Goal: Task Accomplishment & Management: Use online tool/utility

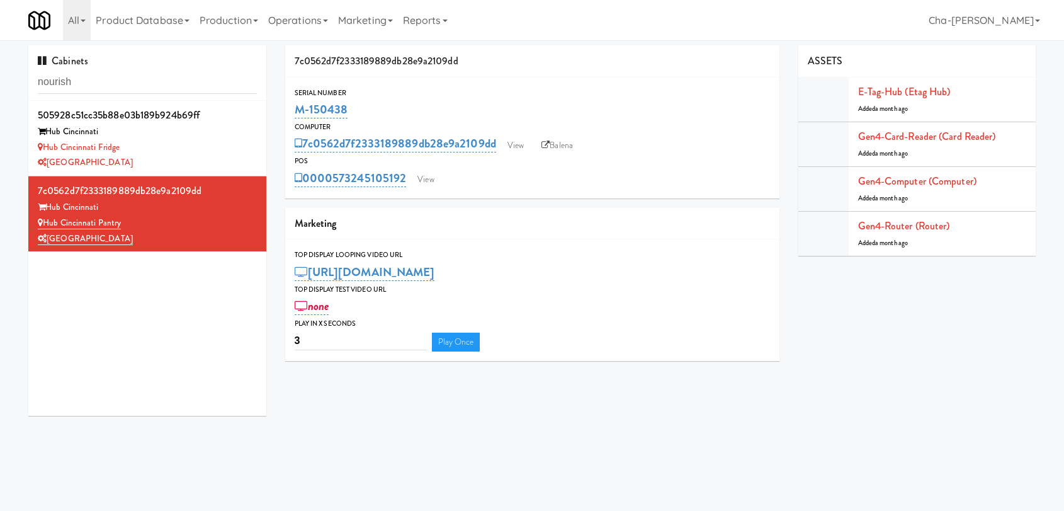
scroll to position [40, 0]
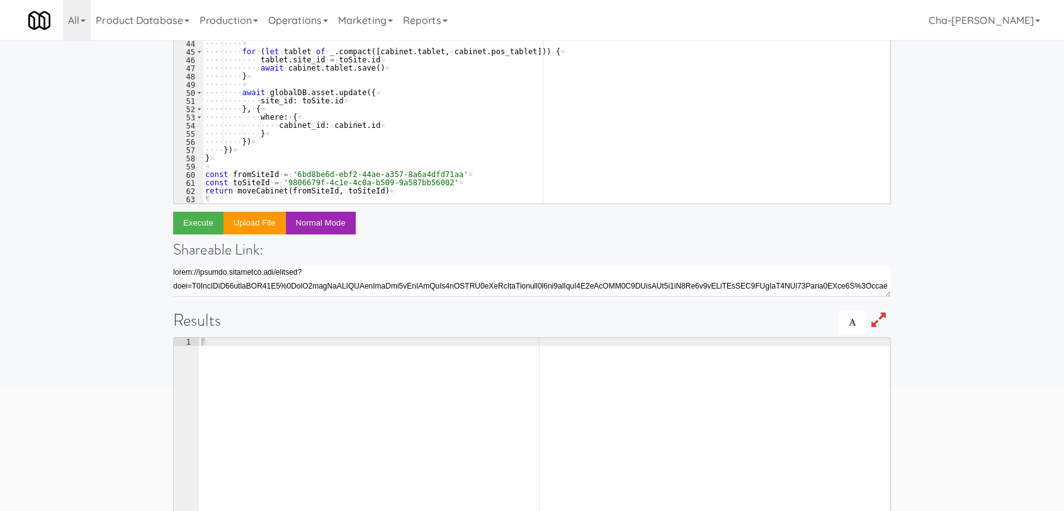
scroll to position [210, 0]
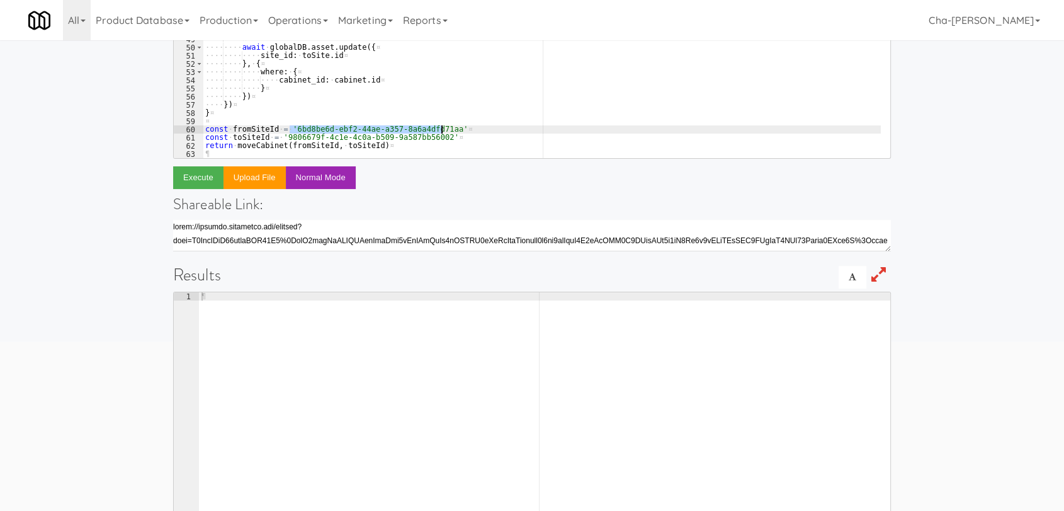
drag, startPoint x: 291, startPoint y: 128, endPoint x: 441, endPoint y: 127, distance: 149.8
click at [441, 127] on div "···· ···· toSite . first_delivery_at · = · newInstallDate ¤ ···· ···· toSite . …" at bounding box center [542, 37] width 678 height 267
paste textarea "b336eadd-e6f8-4c06-b72c-9ae223d65d76"
drag, startPoint x: 282, startPoint y: 137, endPoint x: 432, endPoint y: 138, distance: 150.5
click at [432, 138] on div "···· ···· toSite . first_delivery_at · = · newInstallDate ¤ ···· ···· toSite . …" at bounding box center [542, 37] width 678 height 267
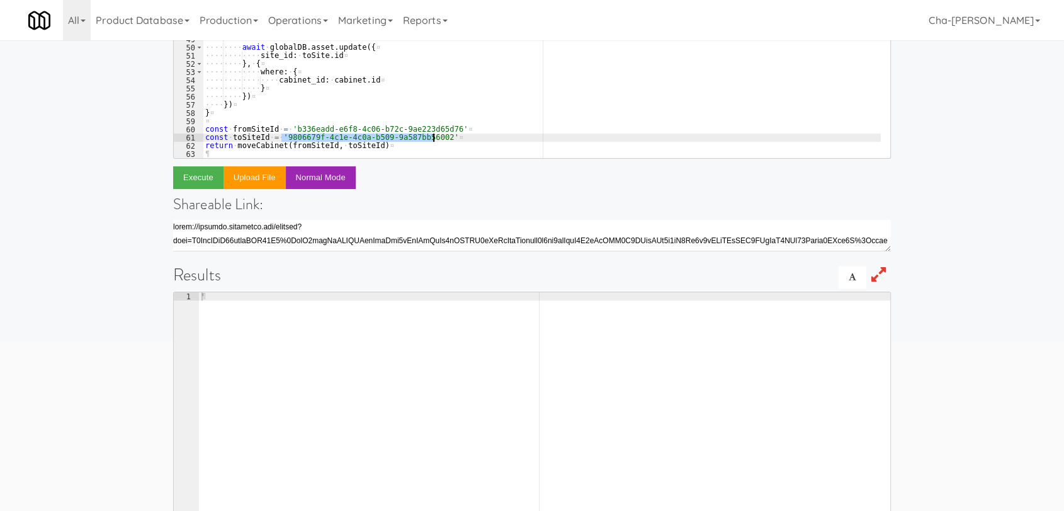
paste textarea "19987f43-4a86-4203-bc34-85321e15ef5a"
type textarea "const toSiteId = '19987f43-4a86-4203-bc34-85321e15ef5a'"
click at [206, 172] on button "Execute" at bounding box center [198, 177] width 50 height 23
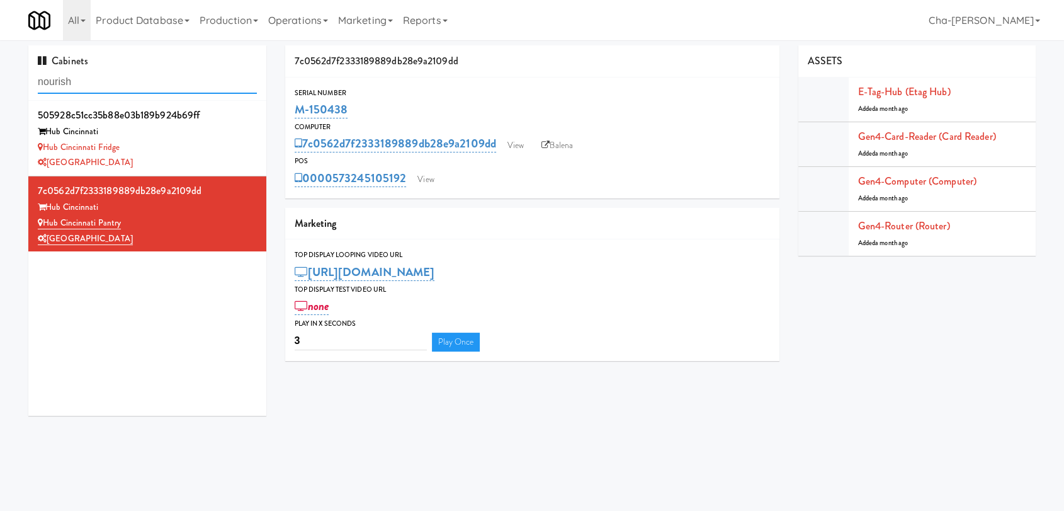
click at [111, 84] on input "nourish" at bounding box center [147, 82] width 219 height 23
paste input "M-114271"
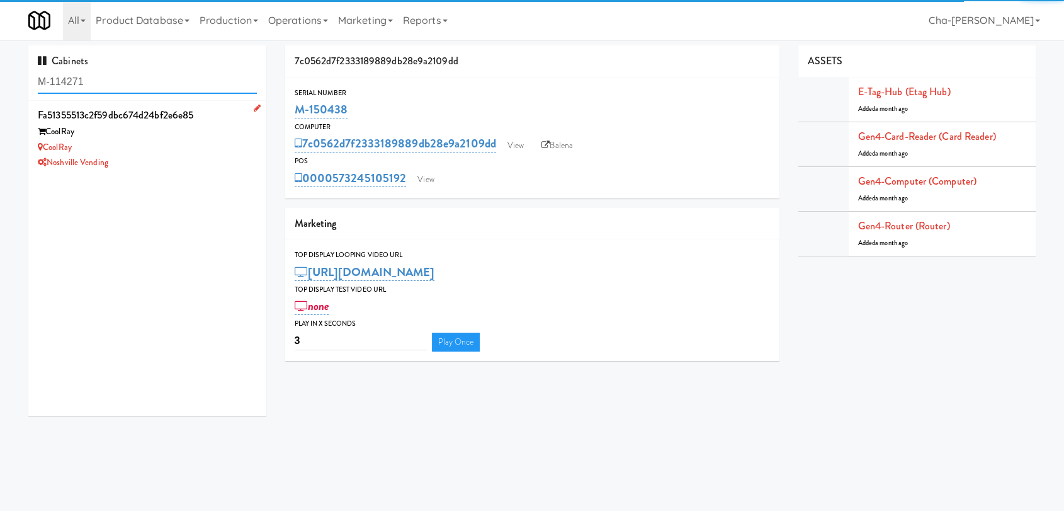
type input "M-114271"
click at [191, 157] on div "Noshville Vending" at bounding box center [147, 163] width 219 height 16
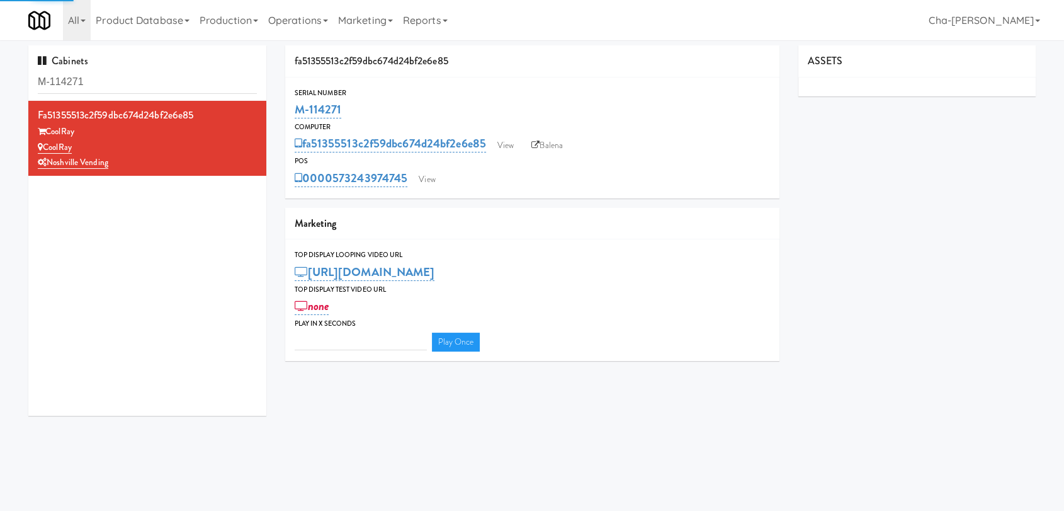
type input "3"
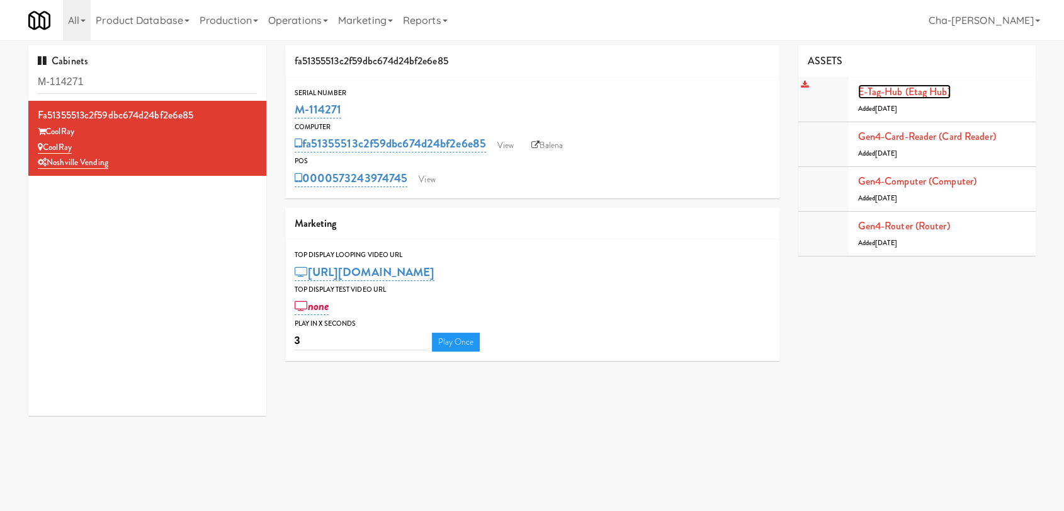
click at [898, 94] on link "E-tag-hub (Etag Hub)" at bounding box center [904, 91] width 93 height 14
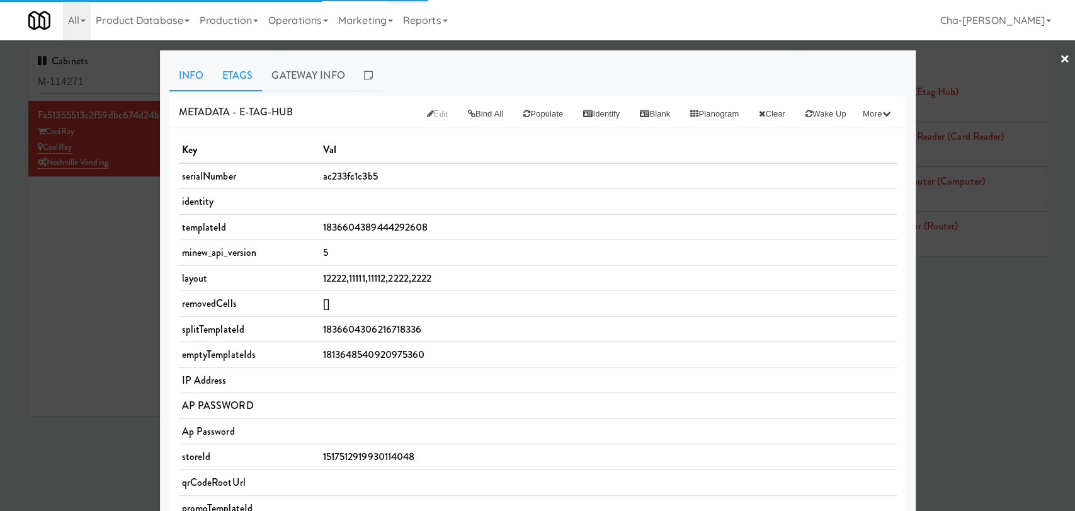
click at [222, 72] on link "Etags" at bounding box center [238, 75] width 50 height 31
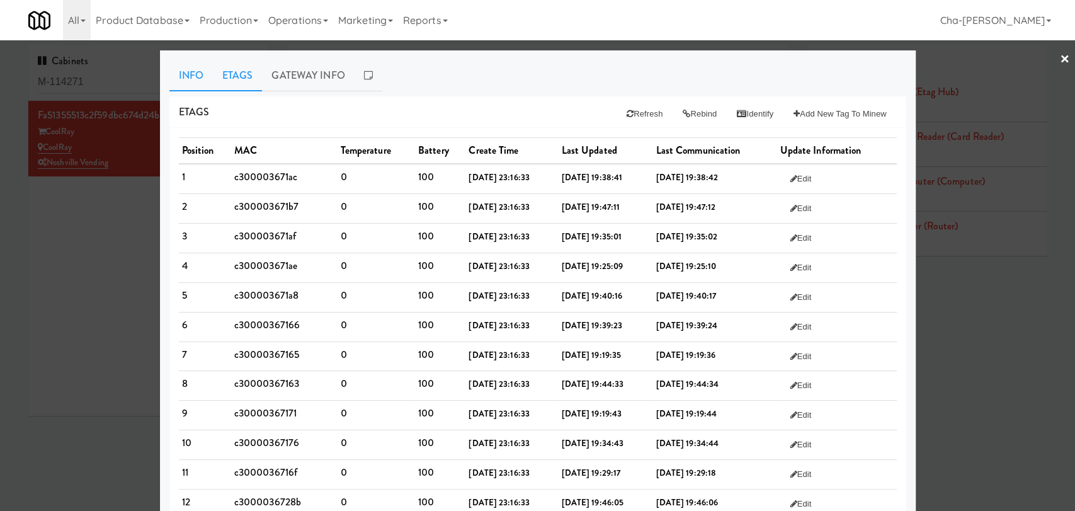
click at [188, 82] on link "Info" at bounding box center [190, 75] width 43 height 31
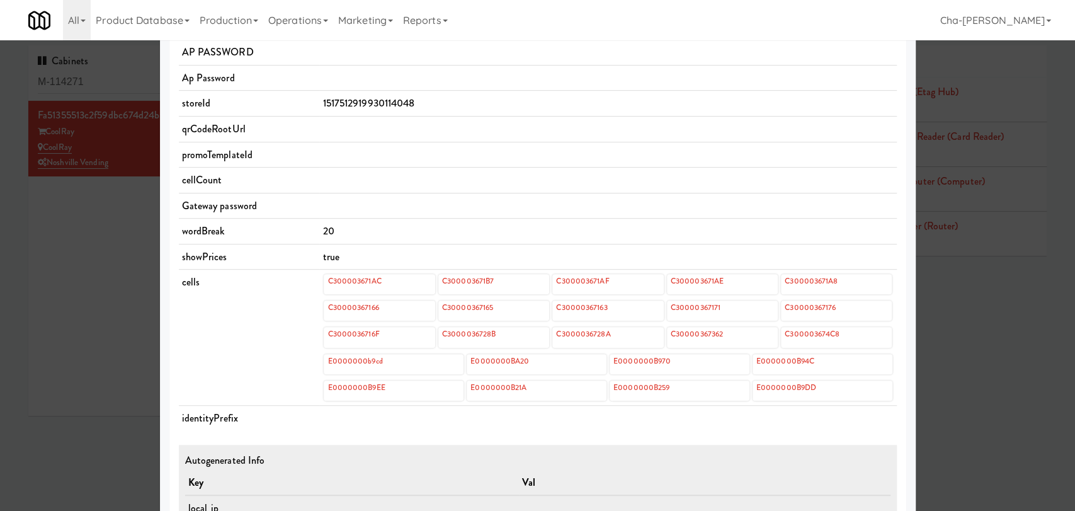
scroll to position [419, 0]
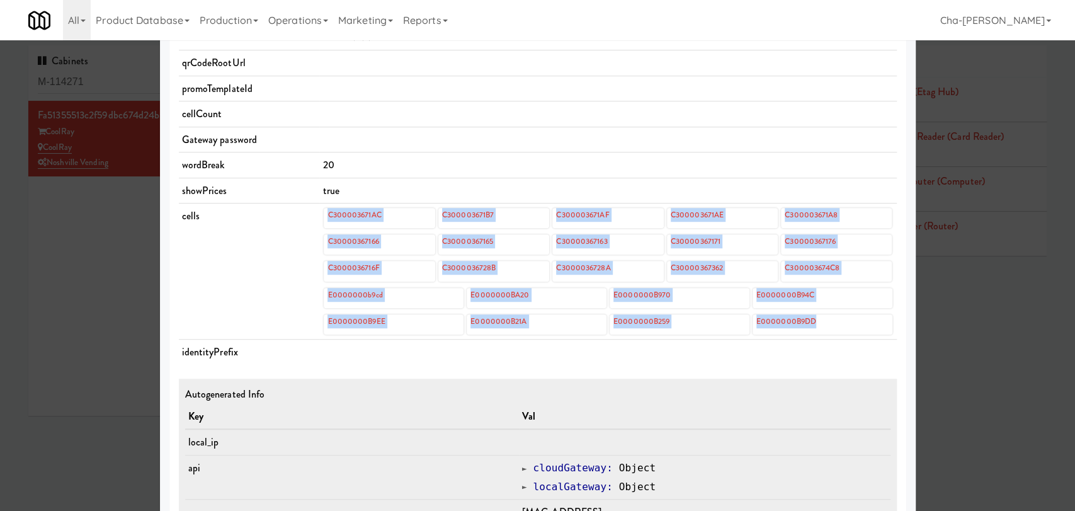
drag, startPoint x: 310, startPoint y: 214, endPoint x: 845, endPoint y: 325, distance: 546.6
click at [845, 325] on tr "cells C300003671AC C300003671B7 C300003671AF C300003671AE C300003671A8 C3000036…" at bounding box center [538, 271] width 718 height 136
copy tr "C300003671AC C300003671B7 C300003671AF C300003671AE C300003671A8 C30000367166 C…"
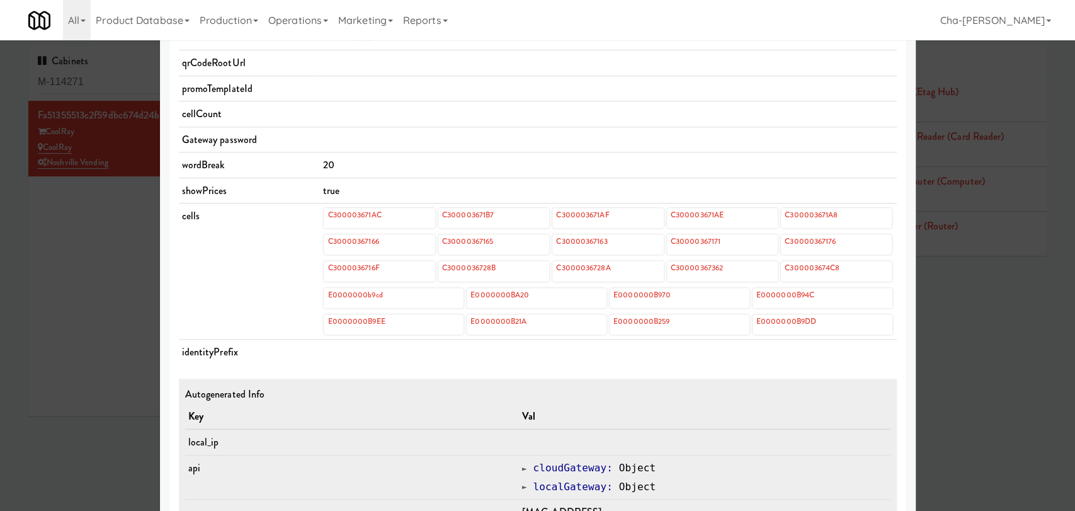
click at [591, 141] on td at bounding box center [607, 140] width 577 height 26
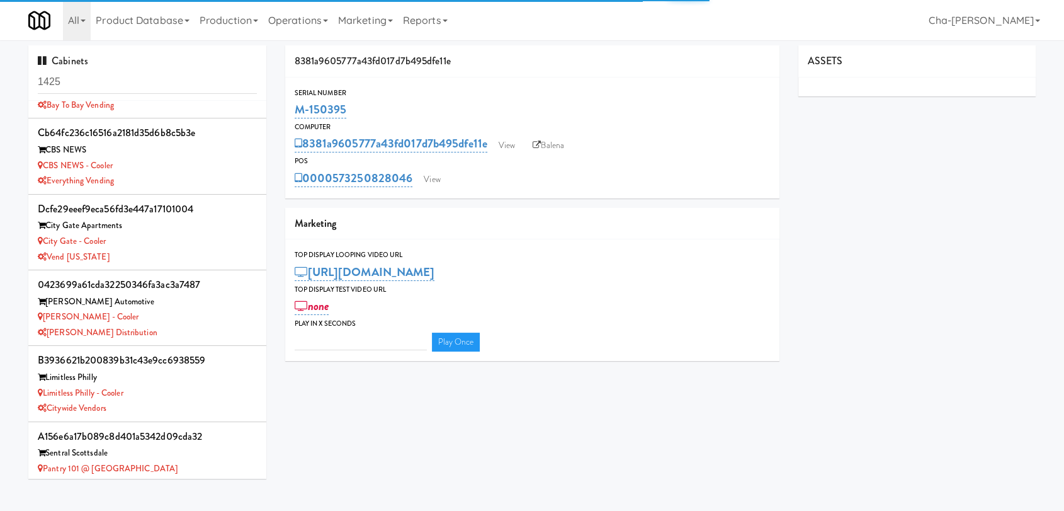
scroll to position [454, 0]
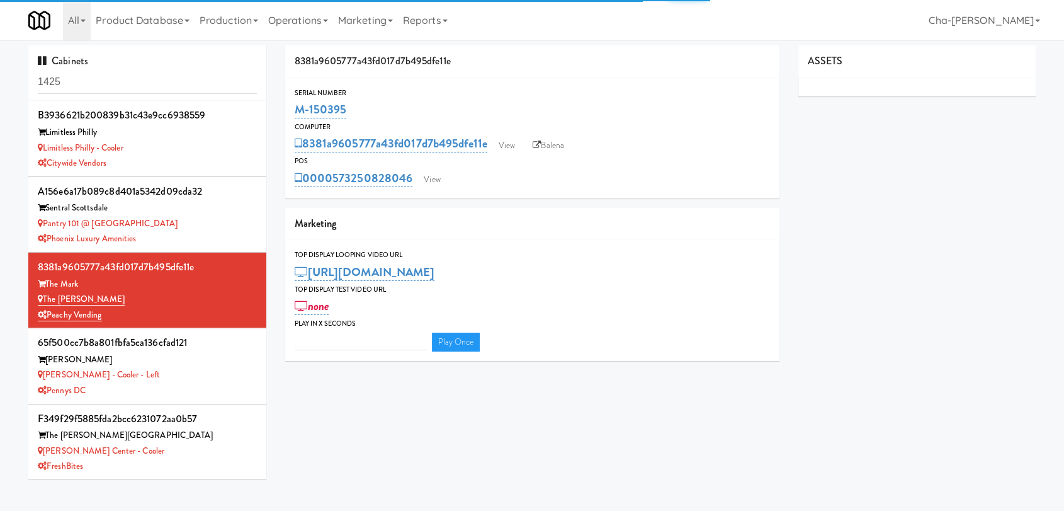
type input "3"
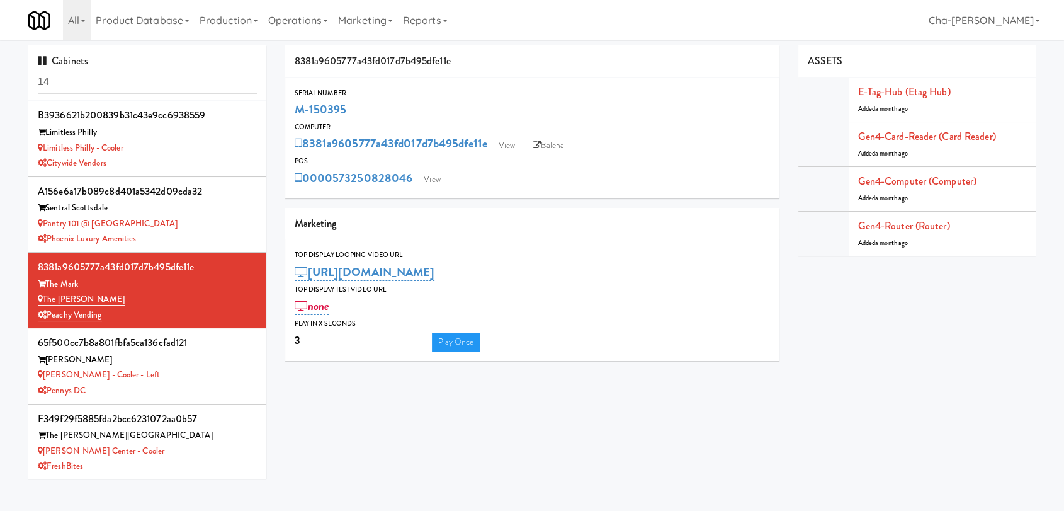
type input "1"
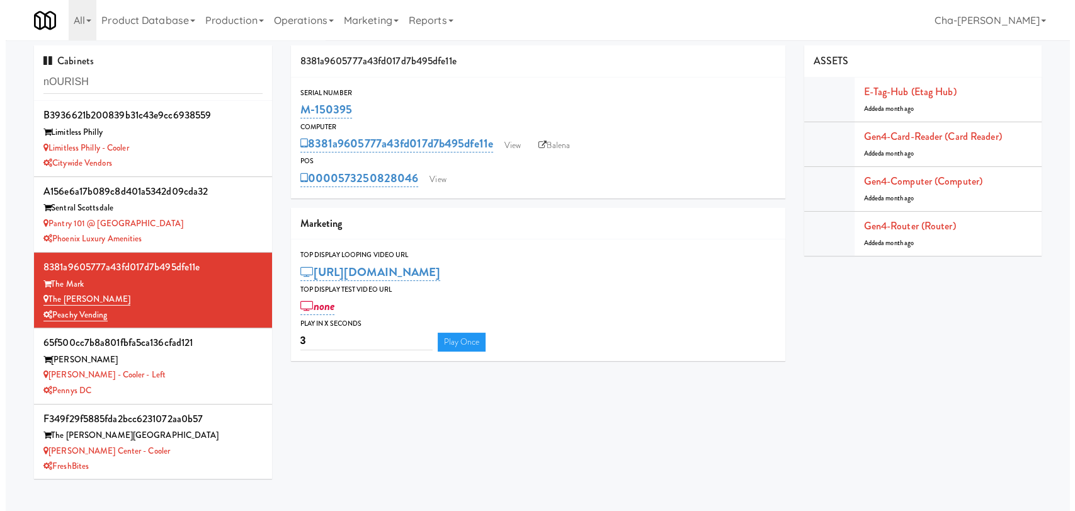
scroll to position [0, 0]
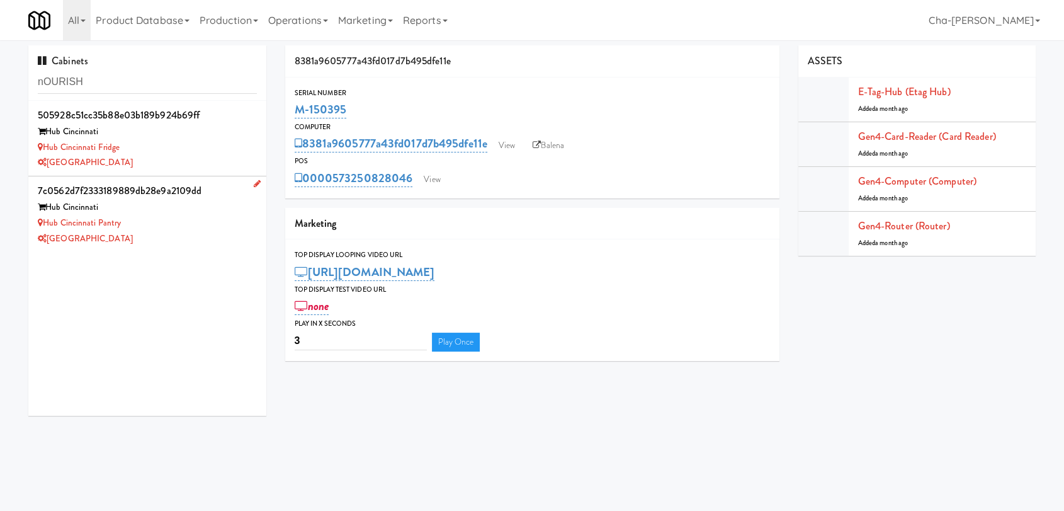
type input "nOURISH"
click at [174, 236] on div "[GEOGRAPHIC_DATA]" at bounding box center [147, 239] width 219 height 16
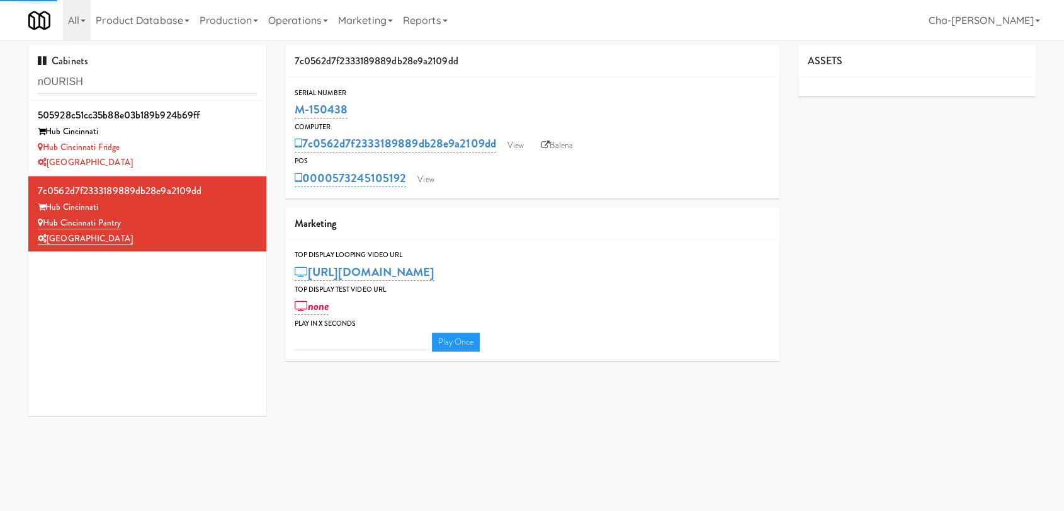
type input "3"
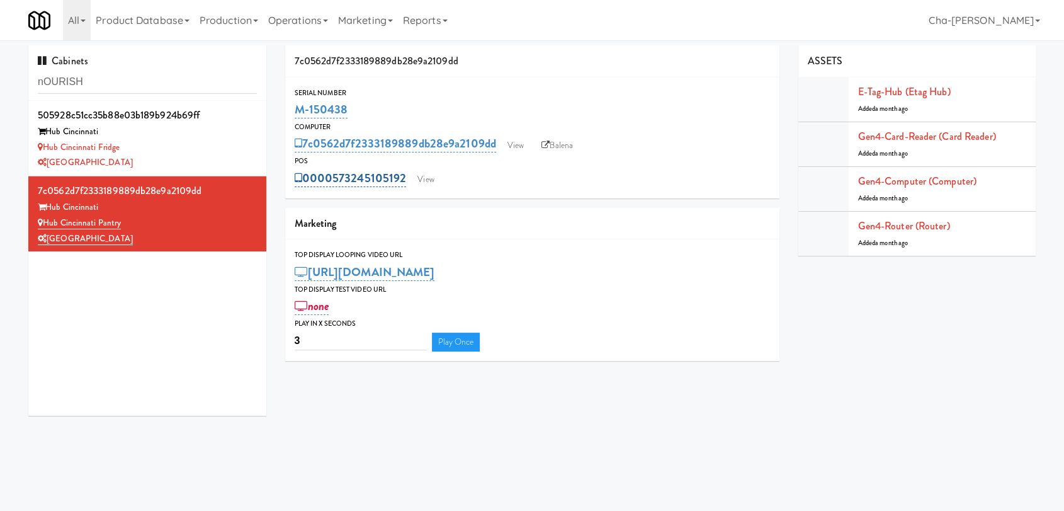
drag, startPoint x: 409, startPoint y: 178, endPoint x: 304, endPoint y: 177, distance: 104.5
click at [304, 177] on div "0000573245105192 View" at bounding box center [532, 177] width 475 height 21
copy link "0000573245105192"
click at [416, 178] on link "View" at bounding box center [425, 179] width 29 height 19
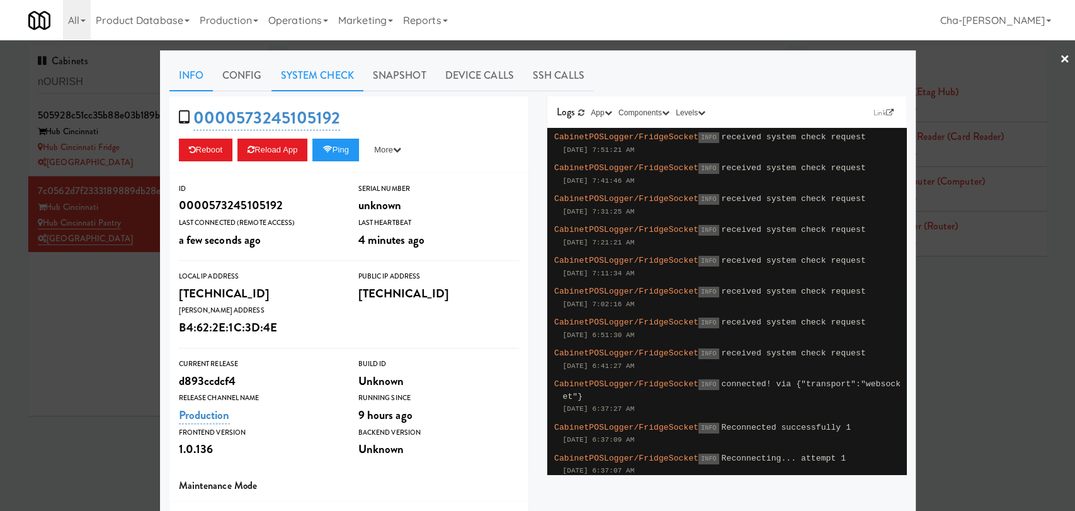
click at [287, 79] on link "System Check" at bounding box center [317, 75] width 92 height 31
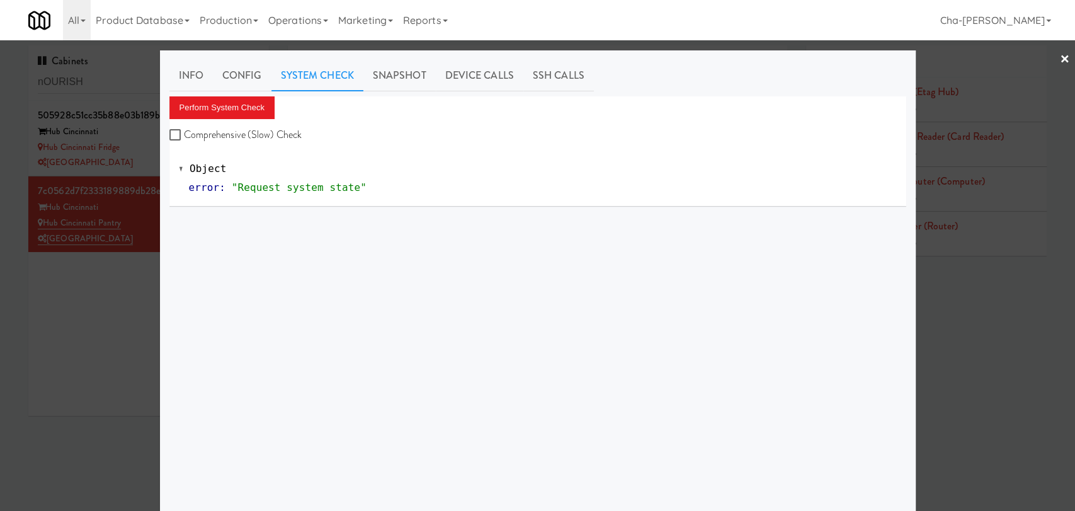
click at [218, 135] on label "Comprehensive (Slow) Check" at bounding box center [235, 134] width 133 height 19
click at [184, 135] on input "Comprehensive (Slow) Check" at bounding box center [176, 135] width 14 height 10
checkbox input "true"
click at [239, 109] on button "Perform System Check" at bounding box center [222, 107] width 106 height 23
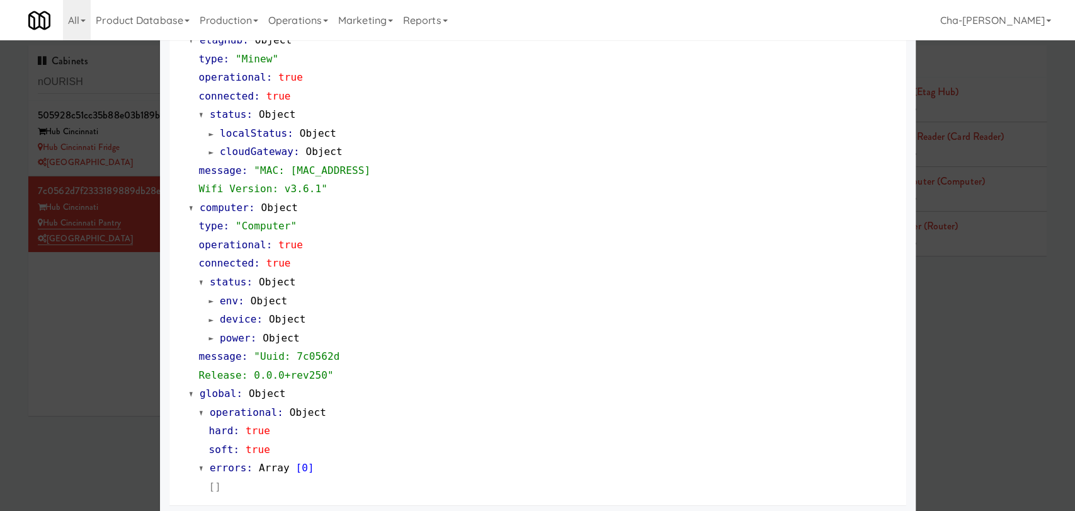
scroll to position [1042, 0]
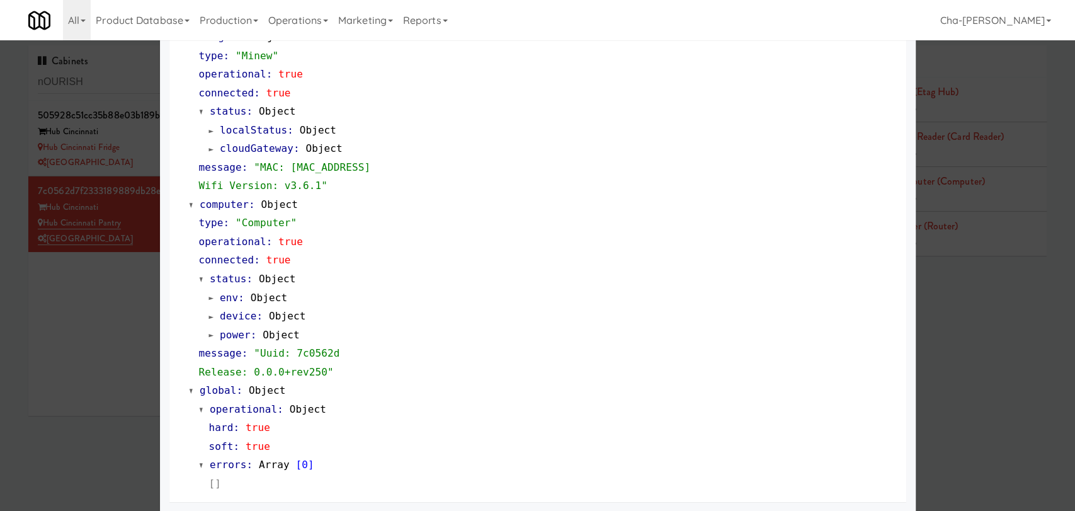
click at [120, 385] on div at bounding box center [537, 255] width 1075 height 511
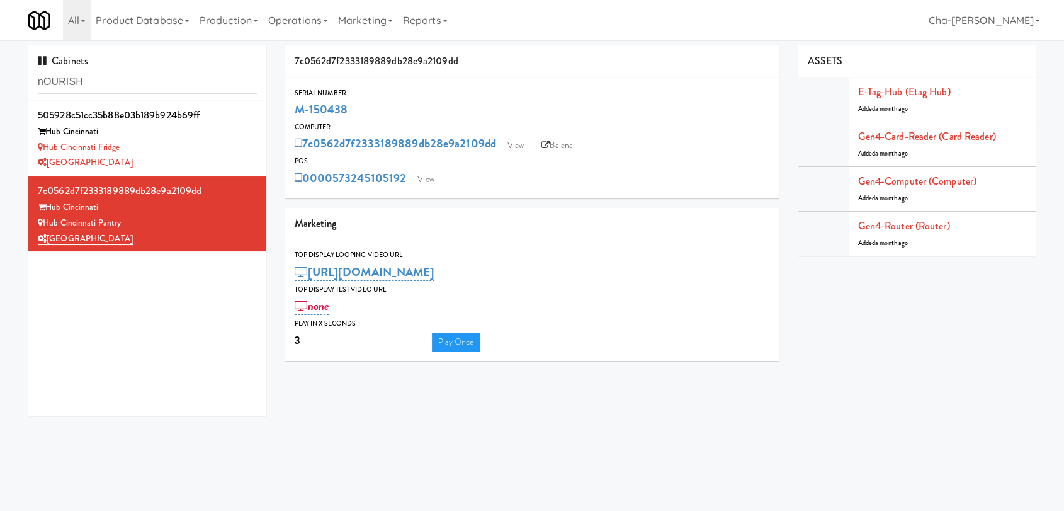
drag, startPoint x: 409, startPoint y: 189, endPoint x: 303, endPoint y: 190, distance: 105.8
click at [303, 190] on div "Serial Number M-150438 Computer 7c0562d7f2333189889db28e9a2109dd View Balena PO…" at bounding box center [532, 137] width 494 height 121
copy link "0000573245105192"
click at [509, 147] on link "View" at bounding box center [515, 145] width 29 height 19
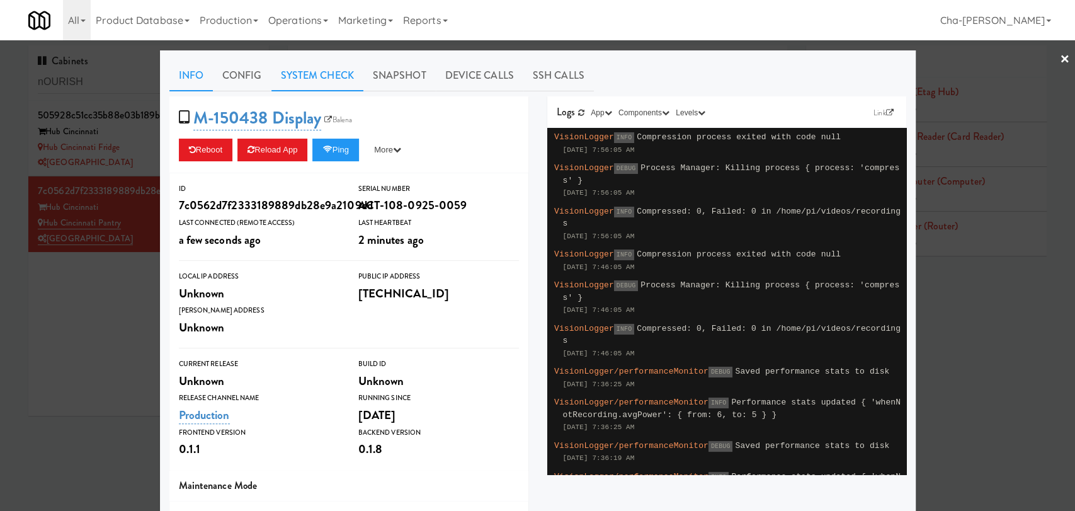
click at [322, 68] on link "System Check" at bounding box center [317, 75] width 92 height 31
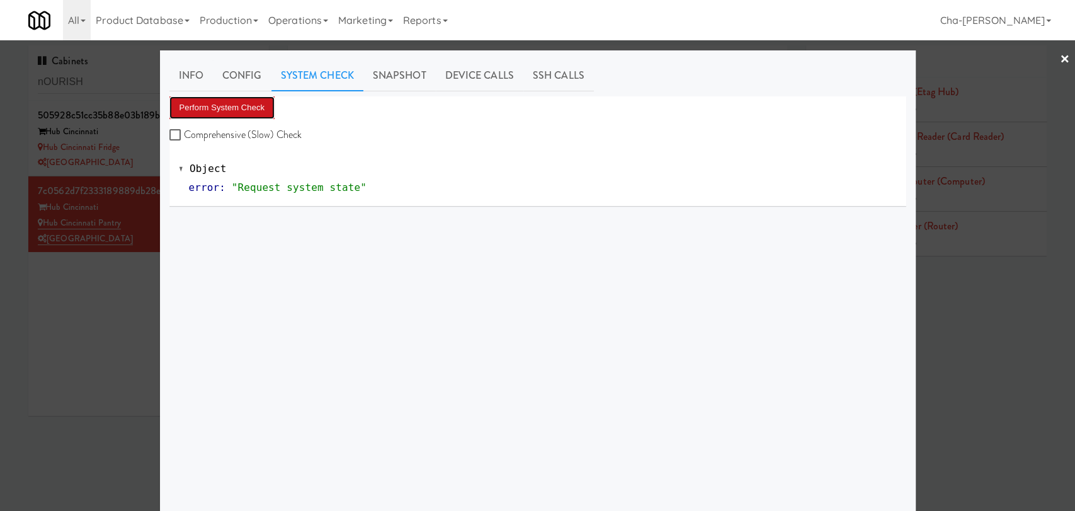
click at [259, 102] on button "Perform System Check" at bounding box center [222, 107] width 106 height 23
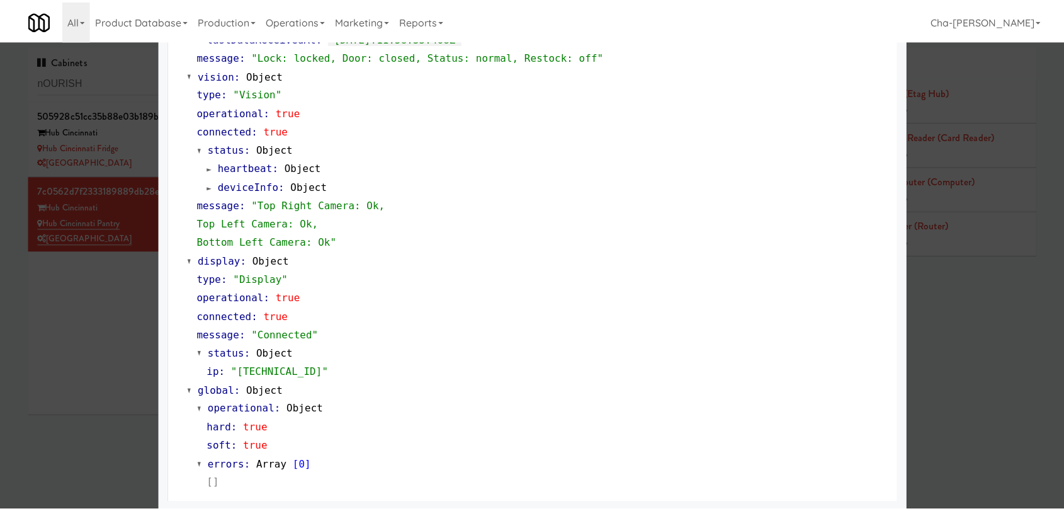
scroll to position [467, 0]
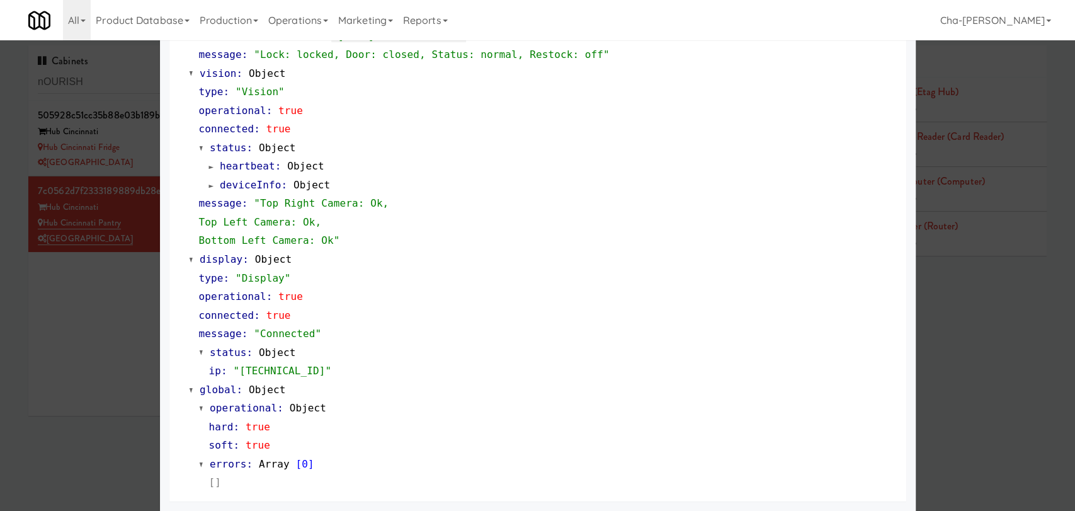
click at [91, 299] on div at bounding box center [537, 255] width 1075 height 511
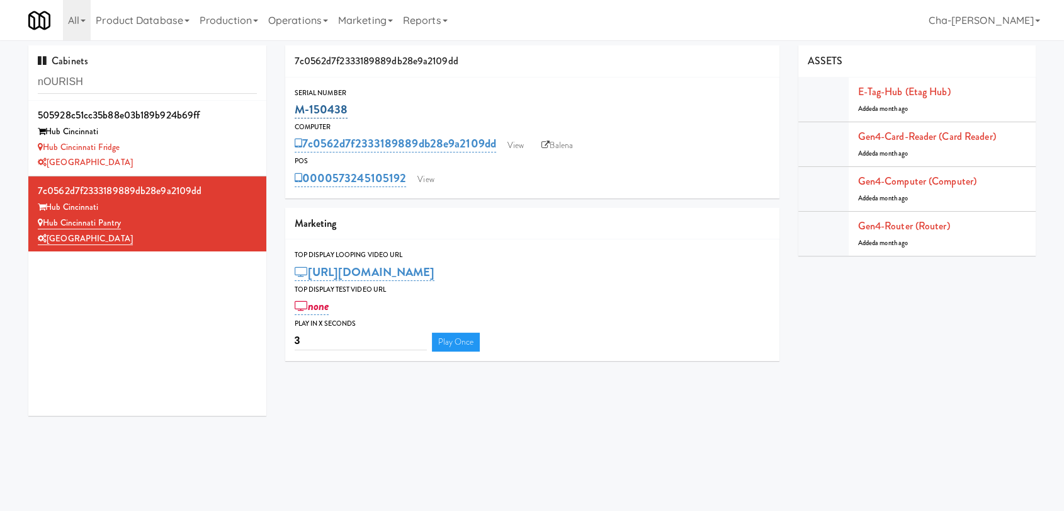
copy link "M-150438"
drag, startPoint x: 347, startPoint y: 111, endPoint x: 299, endPoint y: 113, distance: 48.5
click at [299, 113] on div "M-150438" at bounding box center [532, 109] width 475 height 21
